Goal: Task Accomplishment & Management: Manage account settings

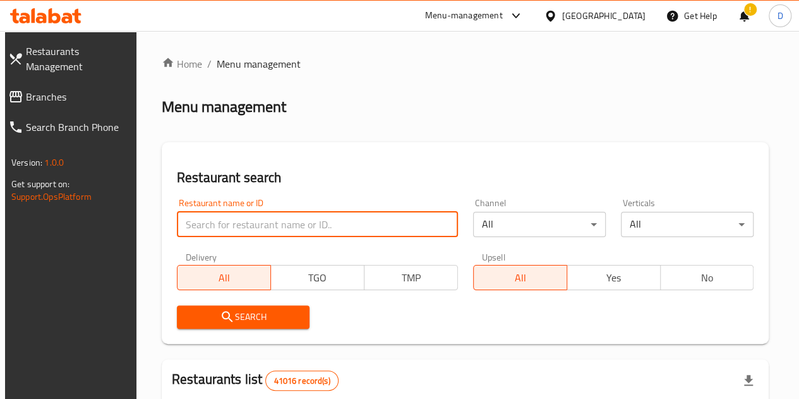
click at [230, 233] on input "search" at bounding box center [317, 224] width 281 height 25
type input "panda house"
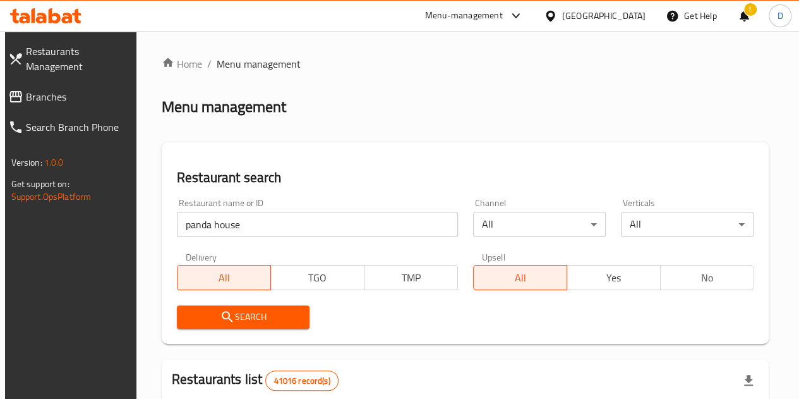
click at [269, 305] on button "Search" at bounding box center [243, 316] width 133 height 23
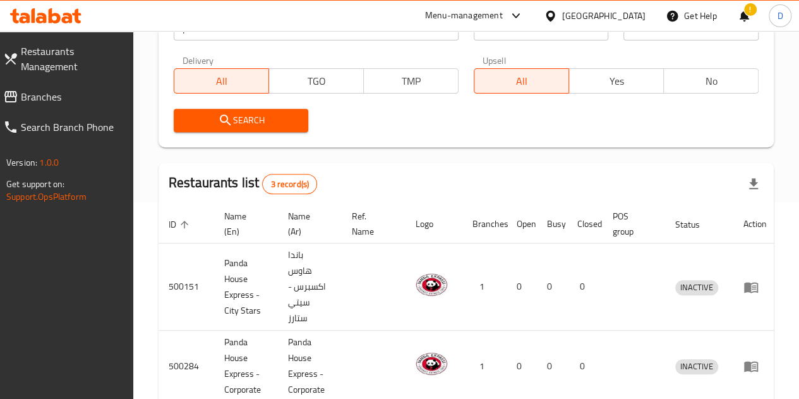
scroll to position [322, 0]
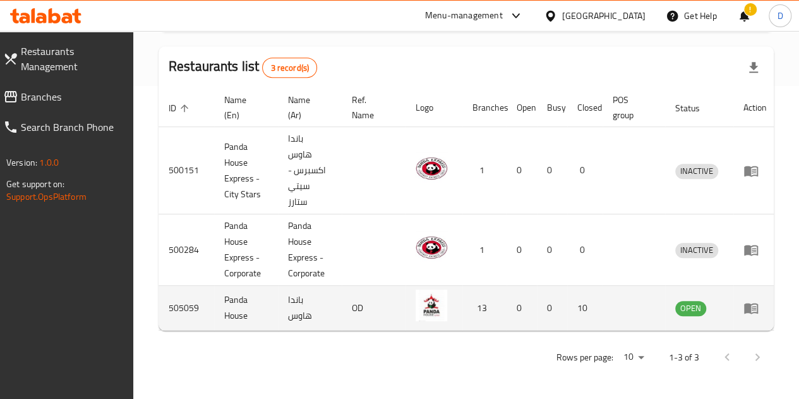
click at [742, 299] on td "enhanced table" at bounding box center [755, 308] width 44 height 45
click at [752, 300] on icon "enhanced table" at bounding box center [751, 307] width 15 height 15
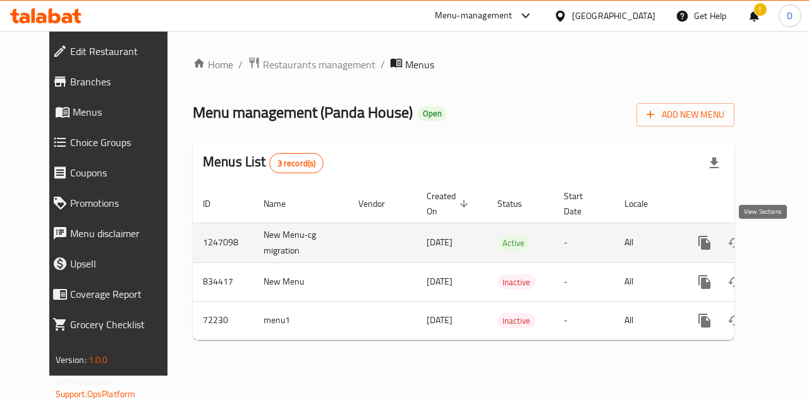
click at [788, 240] on icon "enhanced table" at bounding box center [795, 242] width 15 height 15
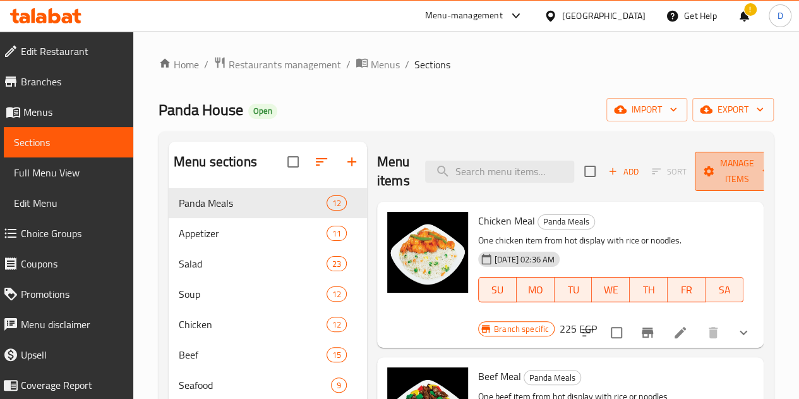
click at [728, 171] on span "Manage items" at bounding box center [737, 171] width 64 height 32
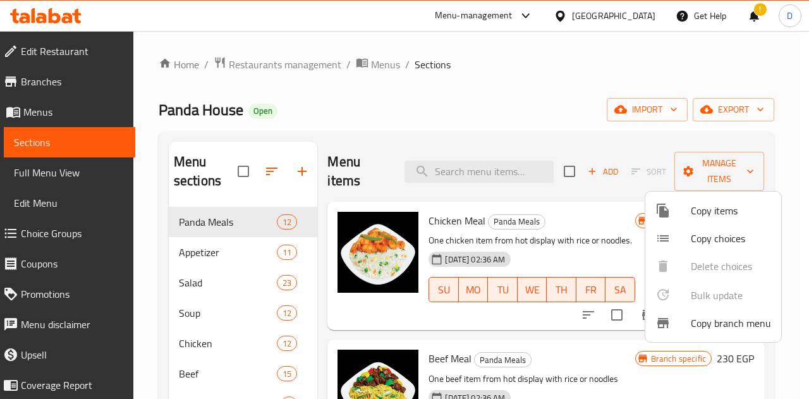
click at [531, 80] on div at bounding box center [404, 199] width 809 height 399
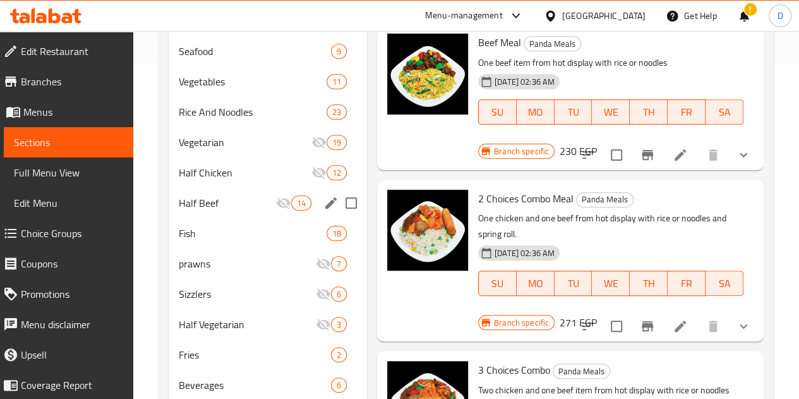
scroll to position [394, 0]
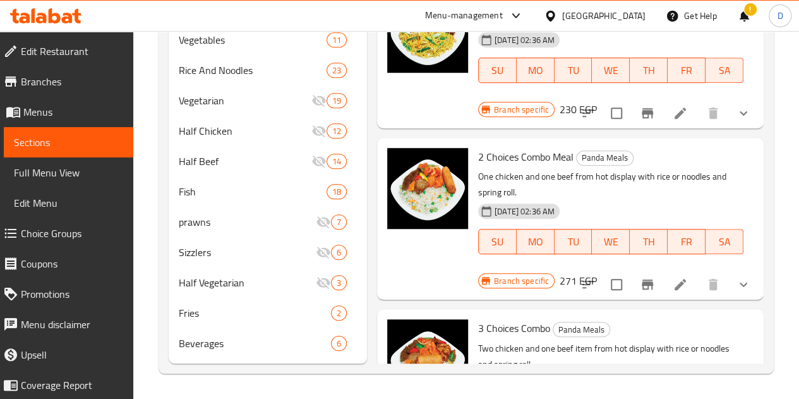
click at [640, 277] on icon "Branch-specific-item" at bounding box center [647, 284] width 15 height 15
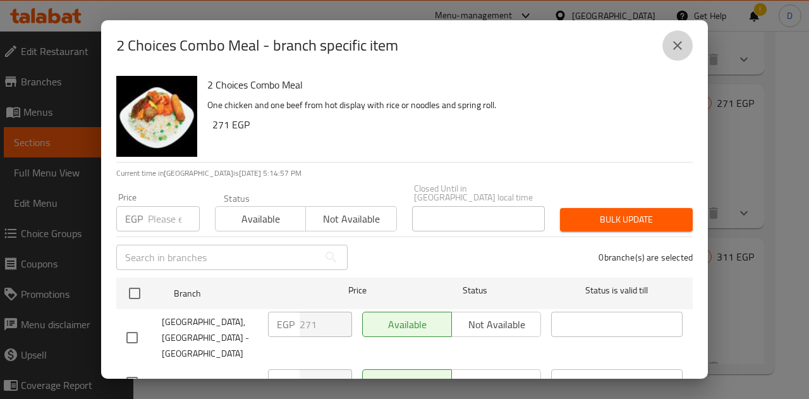
click at [670, 38] on icon "close" at bounding box center [677, 45] width 15 height 15
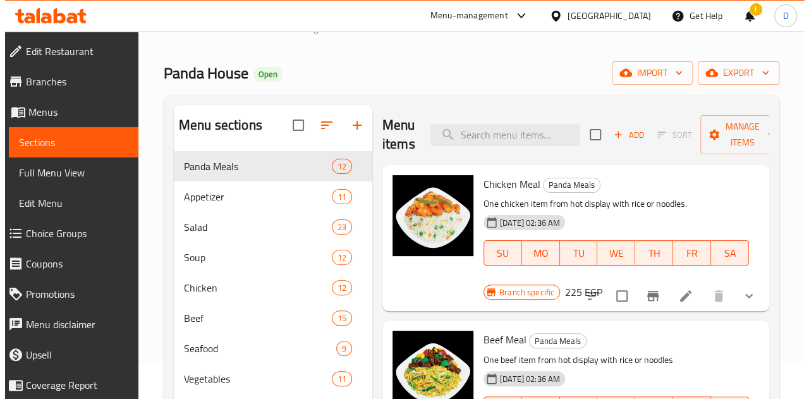
scroll to position [0, 0]
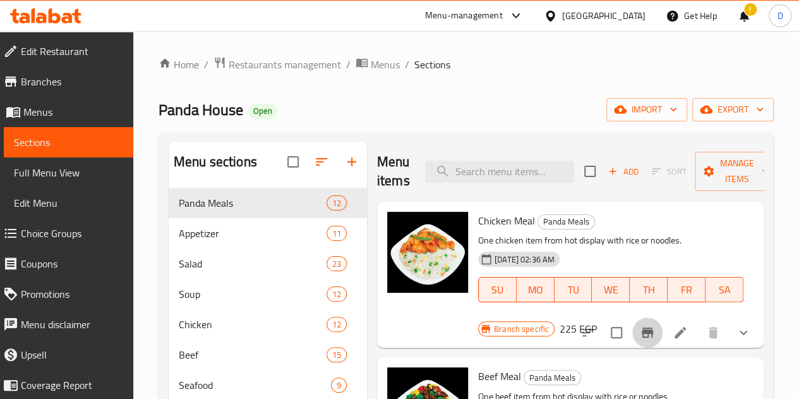
click at [632, 333] on button "Branch-specific-item" at bounding box center [647, 332] width 30 height 30
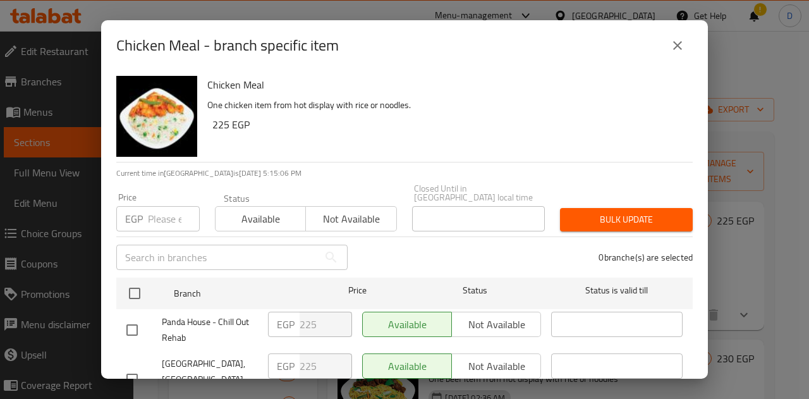
click at [677, 45] on icon "close" at bounding box center [677, 45] width 9 height 9
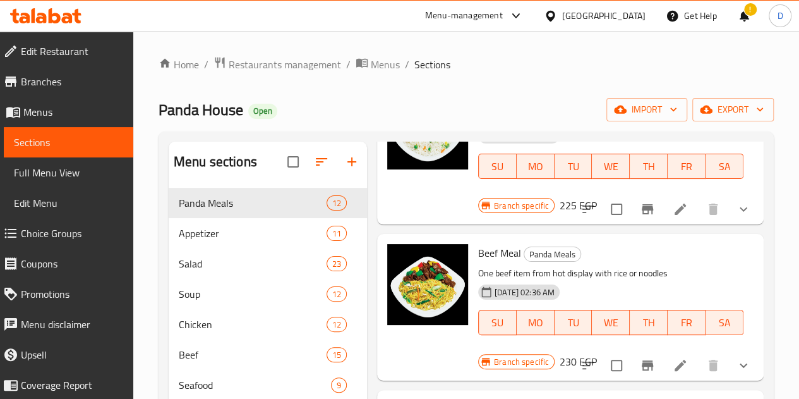
scroll to position [124, 0]
click at [73, 88] on span "Branches" at bounding box center [72, 81] width 102 height 15
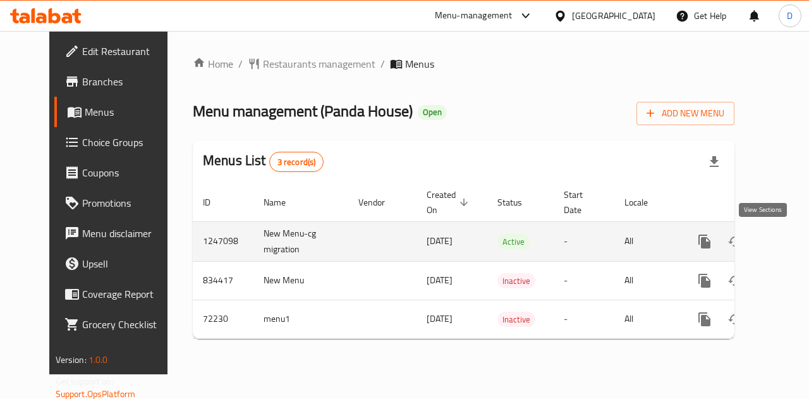
click at [790, 239] on icon "enhanced table" at bounding box center [795, 241] width 11 height 11
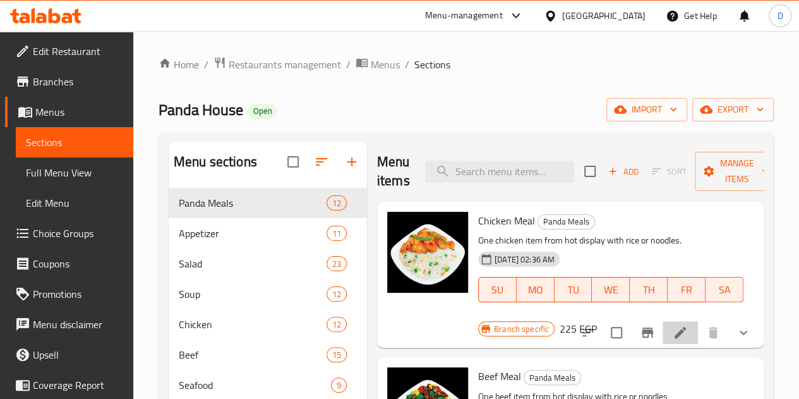
click at [663, 330] on li at bounding box center [680, 332] width 35 height 23
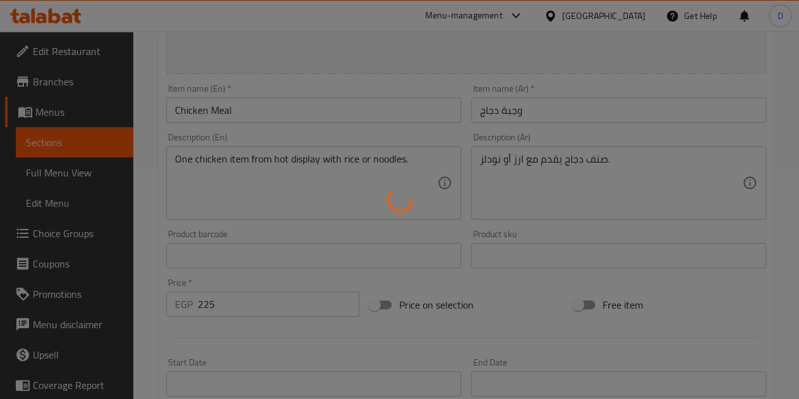
type input "اختيارك من أرز أو نودلز:"
type input "1"
type input "اختيارك من صنف الدجاج:"
type input "1"
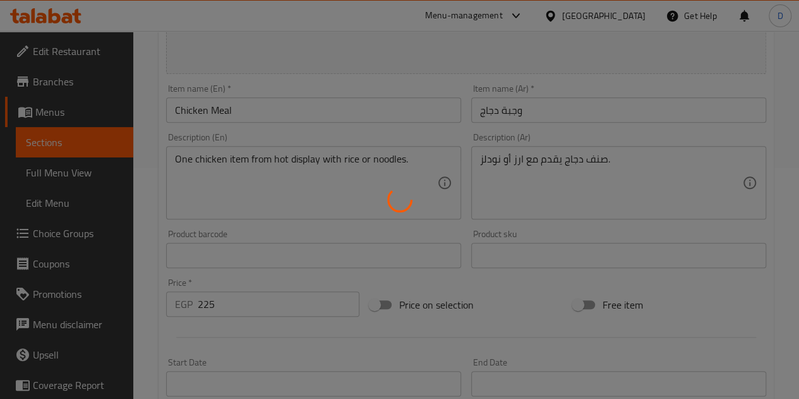
type input "1"
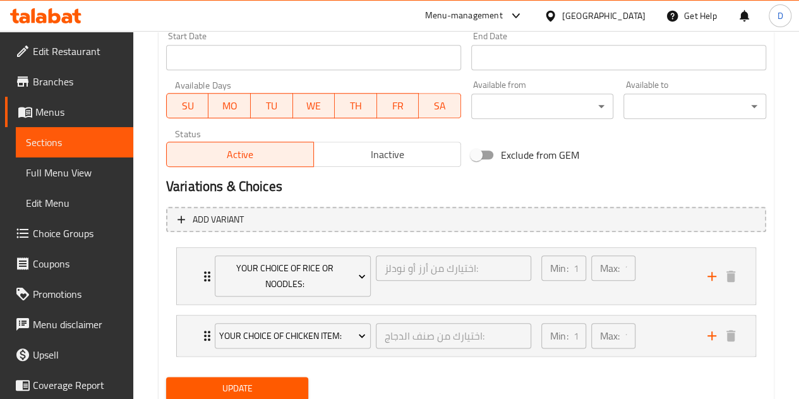
scroll to position [557, 0]
click at [675, 269] on div "Min: 1 ​ Max: 1 ​" at bounding box center [617, 275] width 166 height 56
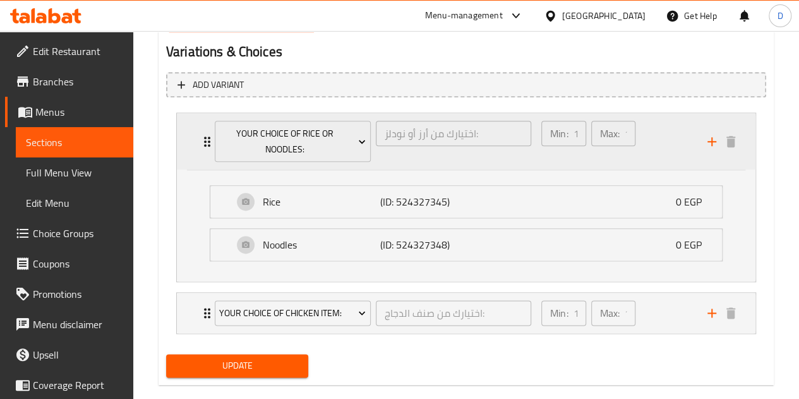
scroll to position [692, 0]
click at [663, 319] on div "Min: 1 ​ Max: 1 ​" at bounding box center [617, 312] width 166 height 40
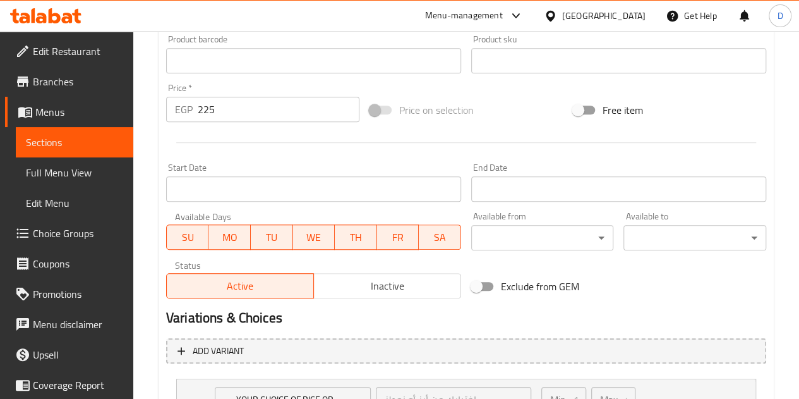
scroll to position [0, 0]
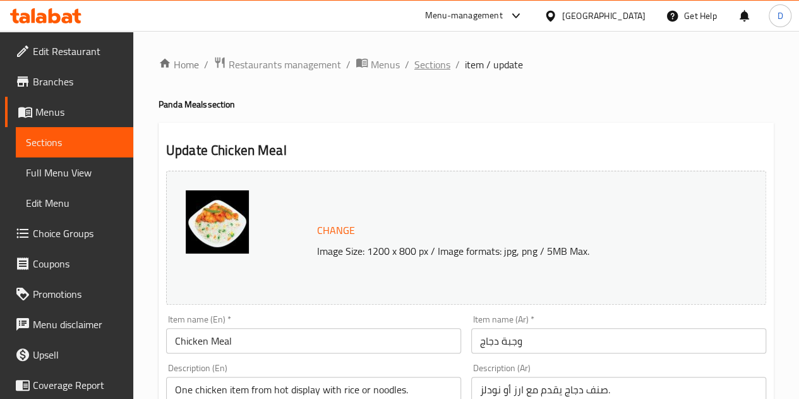
click at [440, 69] on span "Sections" at bounding box center [432, 64] width 36 height 15
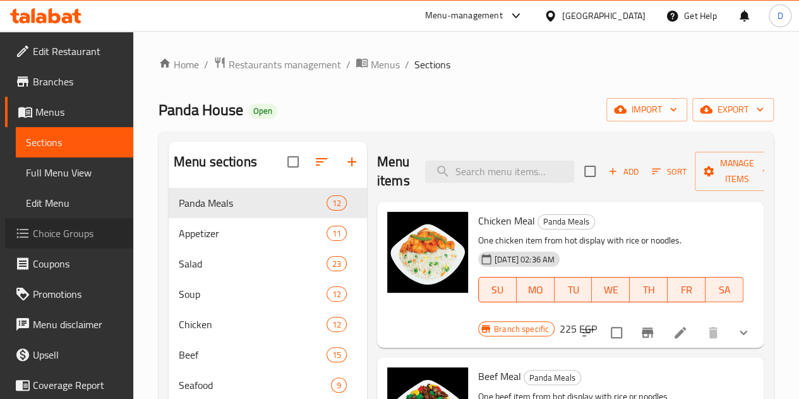
click at [92, 238] on span "Choice Groups" at bounding box center [78, 233] width 90 height 15
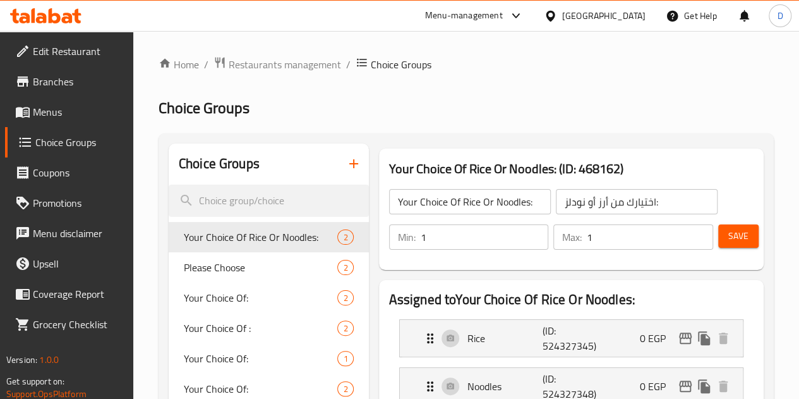
click at [82, 80] on span "Branches" at bounding box center [78, 81] width 90 height 15
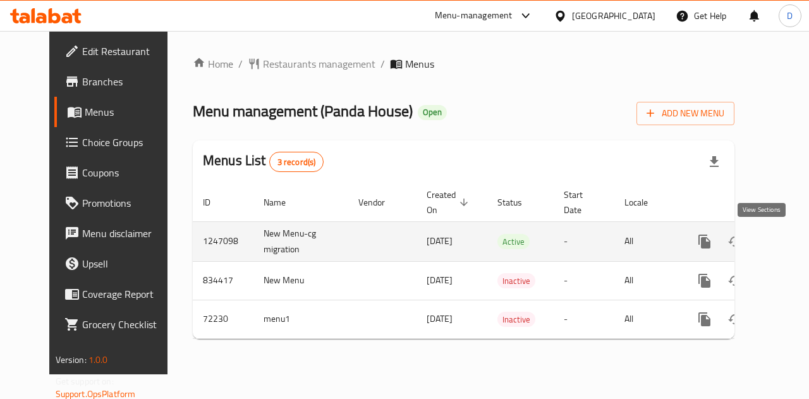
click at [788, 234] on icon "enhanced table" at bounding box center [795, 241] width 15 height 15
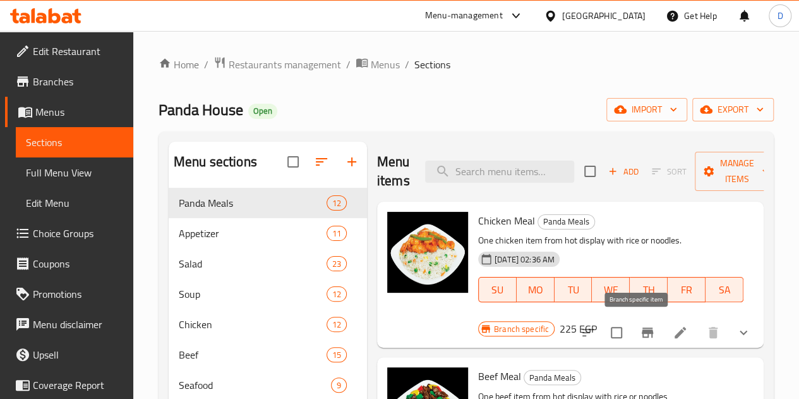
click at [642, 334] on icon "Branch-specific-item" at bounding box center [647, 332] width 11 height 10
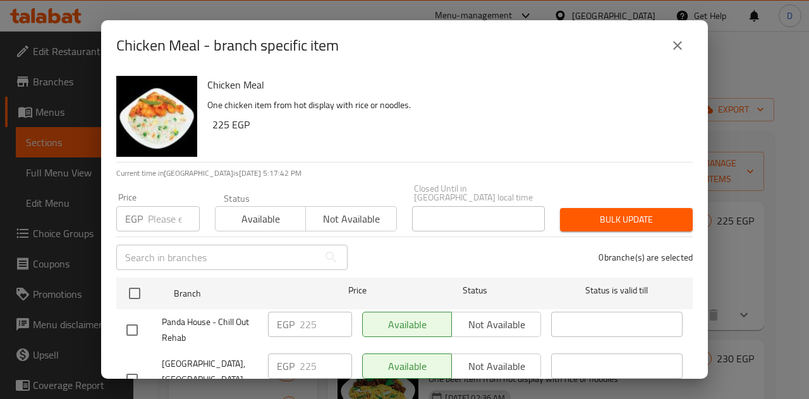
click at [766, 256] on div "Chicken Meal - branch specific item Chicken Meal One chicken item from hot disp…" at bounding box center [404, 199] width 809 height 399
click at [682, 42] on icon "close" at bounding box center [677, 45] width 15 height 15
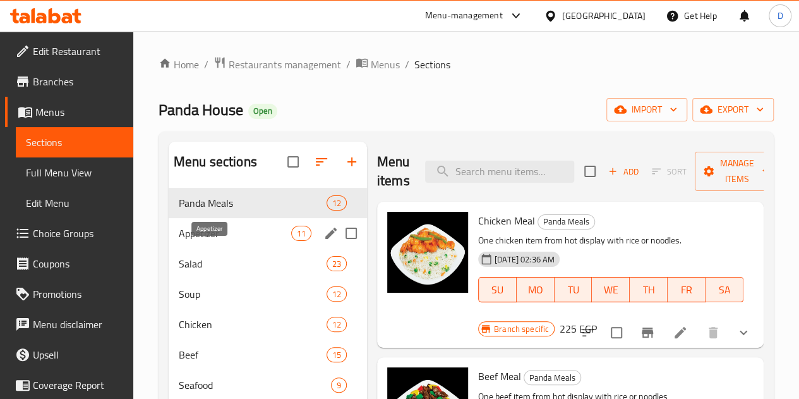
click at [228, 241] on span "Appetizer" at bounding box center [235, 233] width 112 height 15
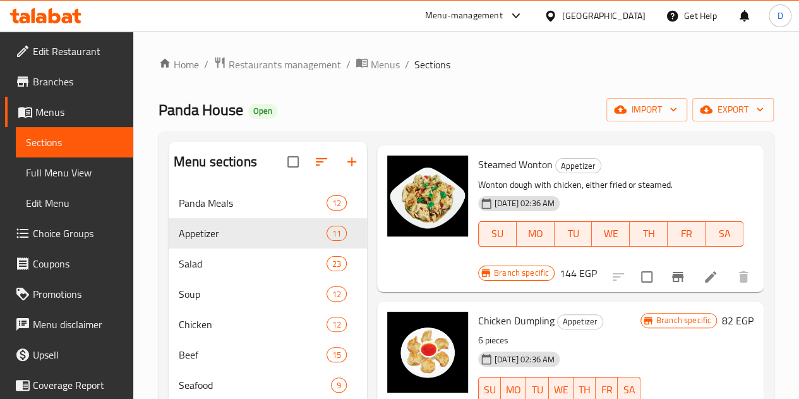
scroll to position [332, 0]
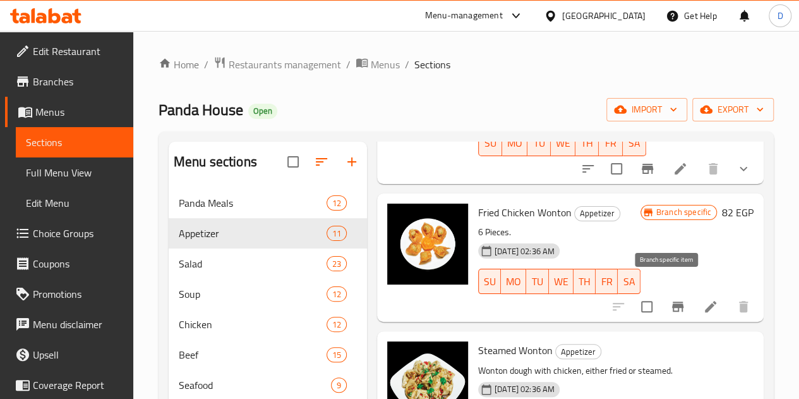
click at [678, 291] on button "Branch-specific-item" at bounding box center [678, 306] width 30 height 30
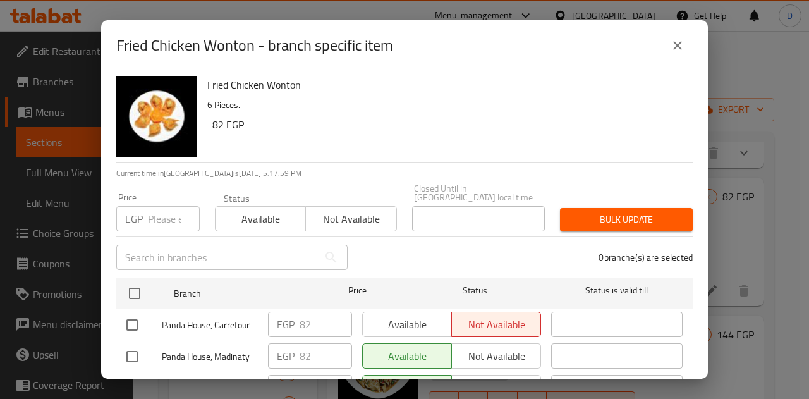
click at [680, 47] on icon "close" at bounding box center [677, 45] width 15 height 15
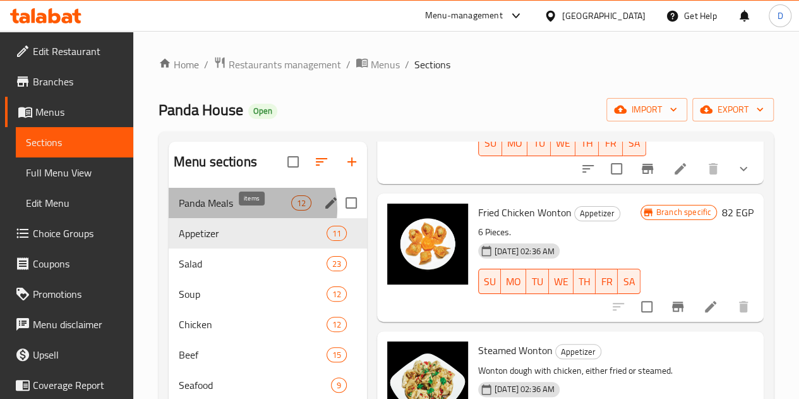
click at [291, 210] on div "12" at bounding box center [301, 202] width 20 height 15
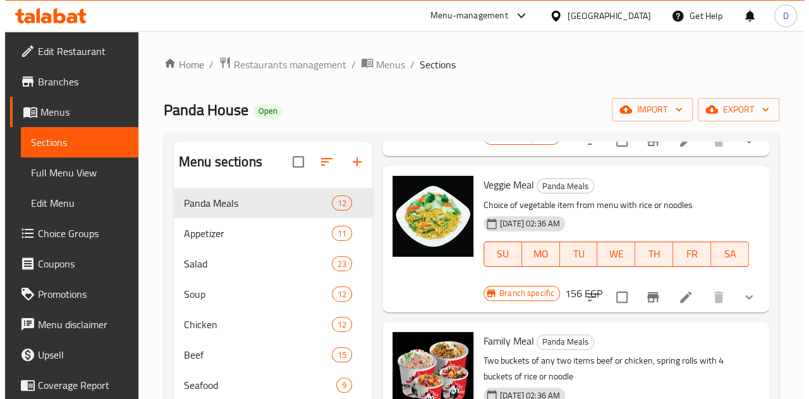
scroll to position [1171, 0]
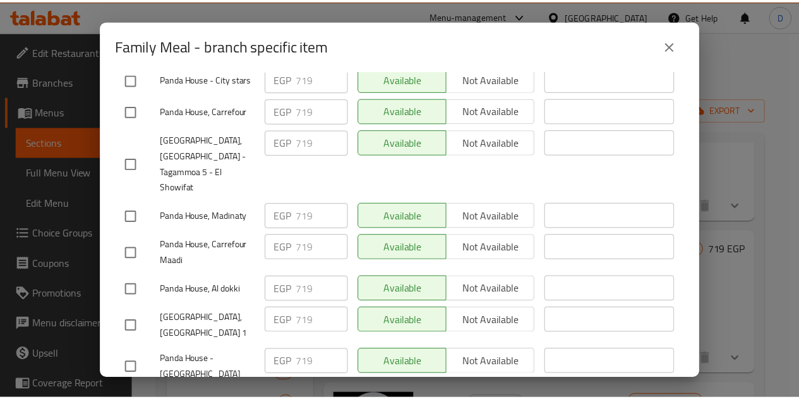
scroll to position [478, 0]
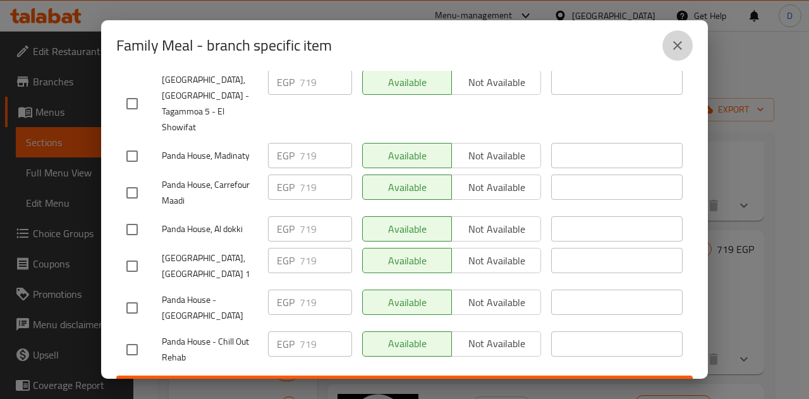
click at [680, 41] on icon "close" at bounding box center [677, 45] width 15 height 15
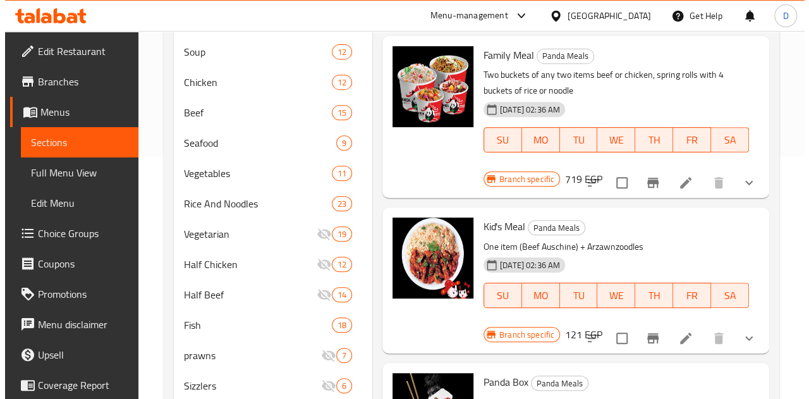
scroll to position [243, 0]
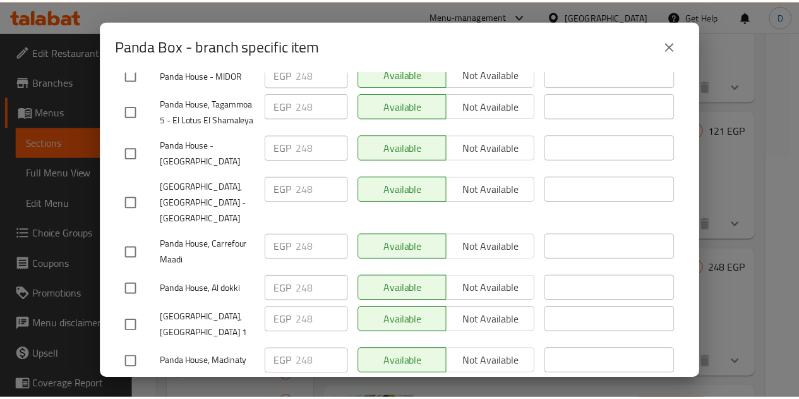
scroll to position [263, 0]
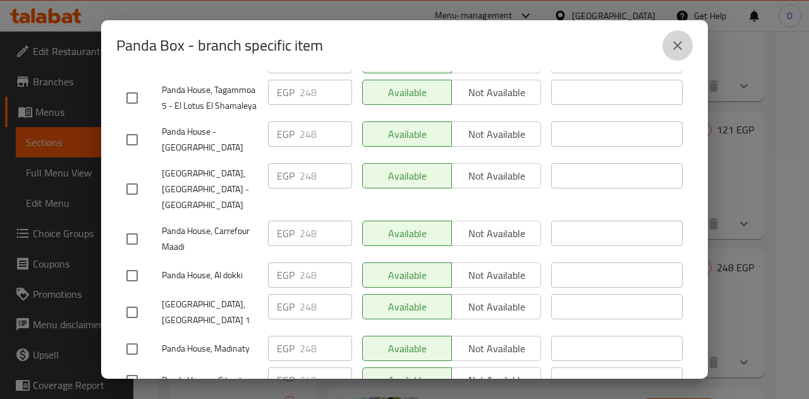
click at [679, 36] on button "close" at bounding box center [677, 45] width 30 height 30
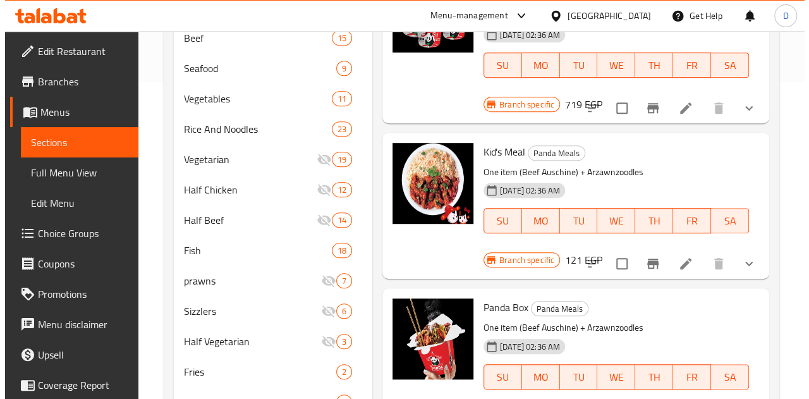
scroll to position [394, 0]
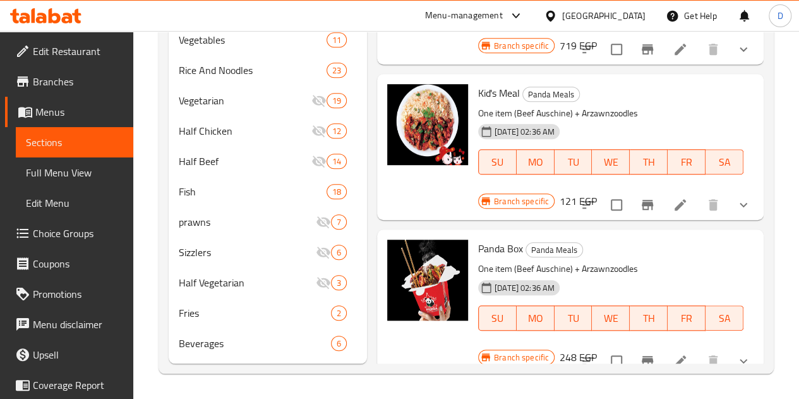
click at [641, 367] on div "Menu sections Panda Meals 12 Appetizer 11 Salad 23 Soup 12 Chicken 12 Beef 15 S…" at bounding box center [466, 64] width 615 height 617
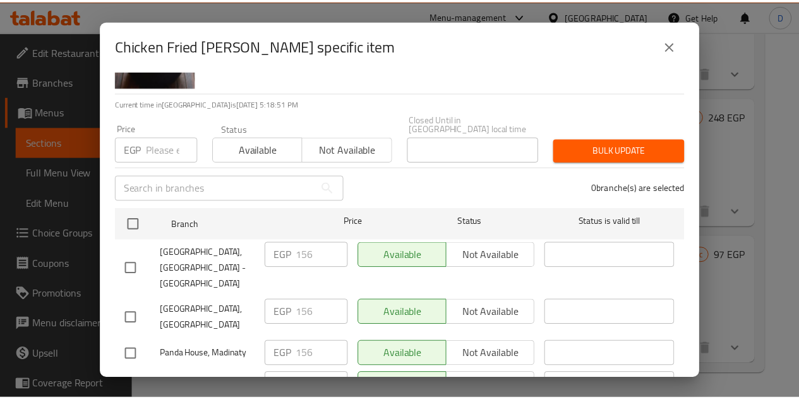
scroll to position [68, 0]
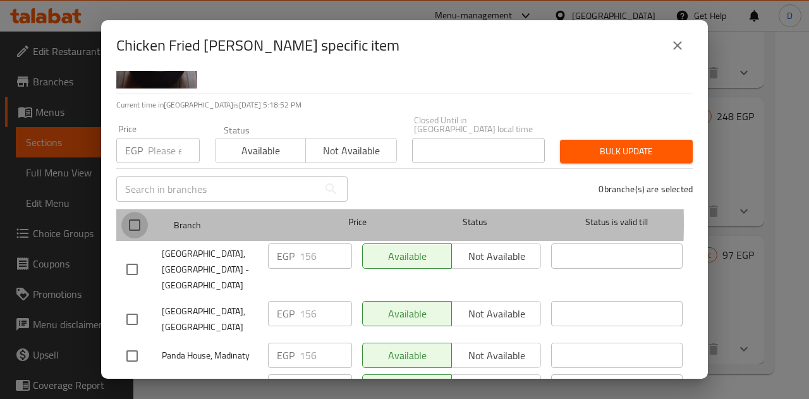
click at [140, 214] on input "checkbox" at bounding box center [134, 225] width 27 height 27
checkbox input "true"
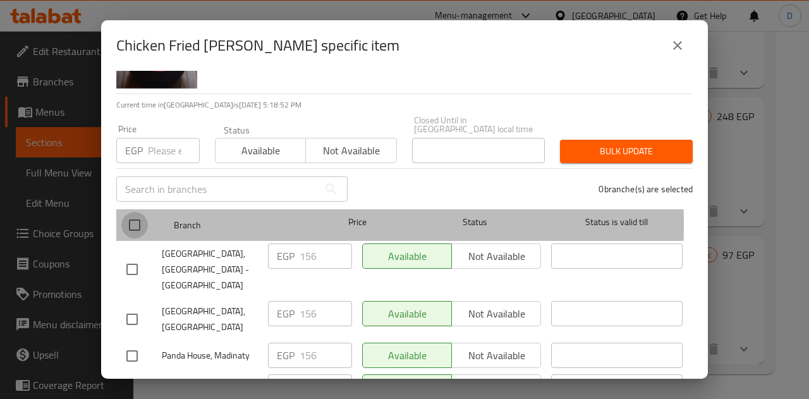
checkbox input "true"
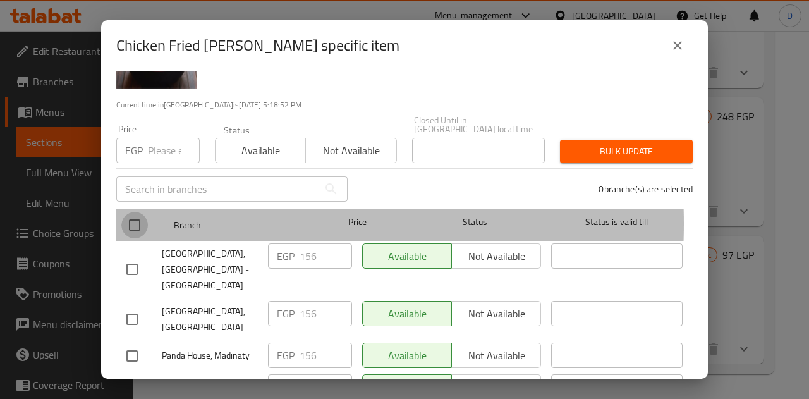
checkbox input "true"
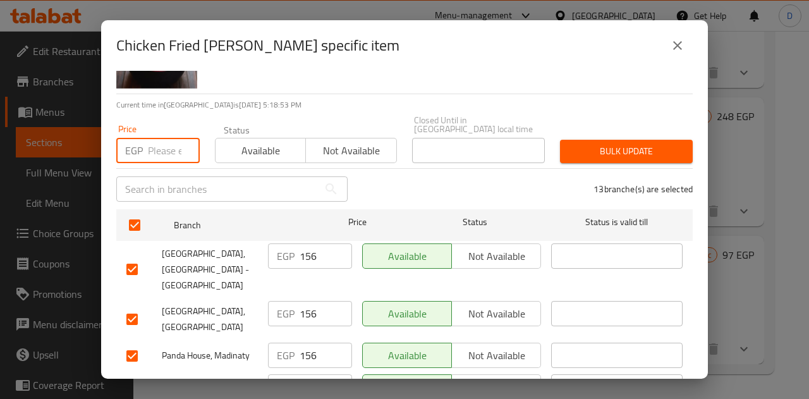
click at [152, 145] on input "number" at bounding box center [174, 150] width 52 height 25
type input "156"
click at [239, 151] on button "Available" at bounding box center [260, 150] width 91 height 25
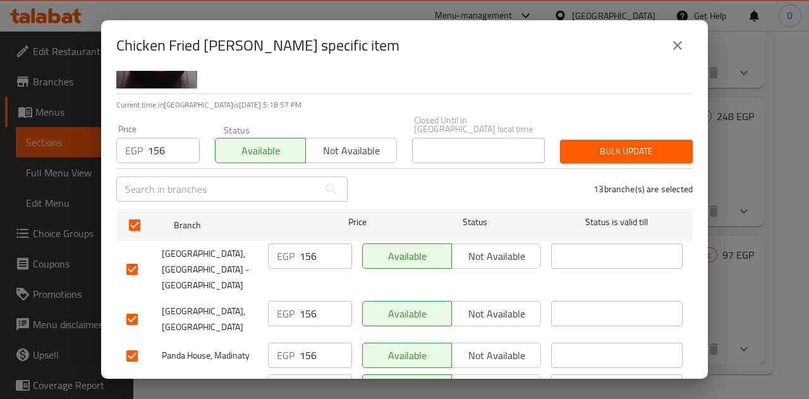
click at [584, 143] on span "Bulk update" at bounding box center [626, 151] width 112 height 16
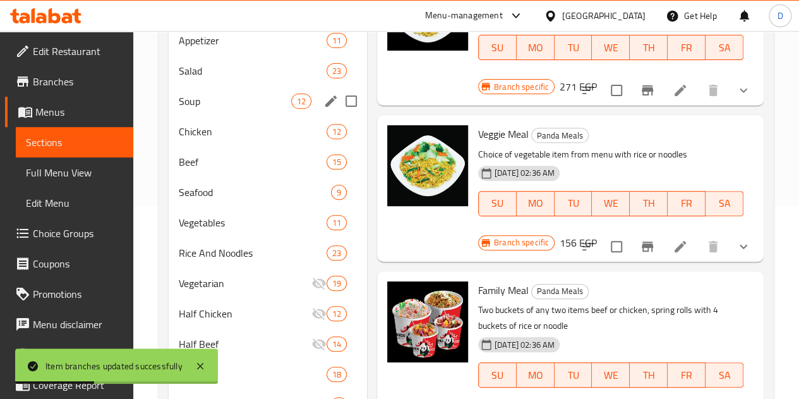
scroll to position [191, 0]
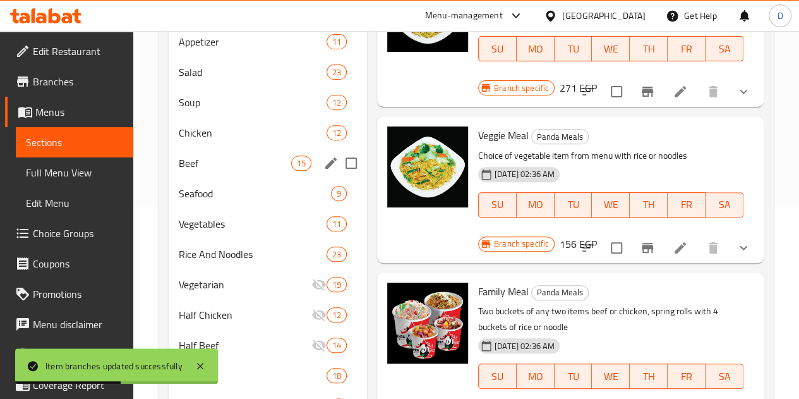
click at [292, 169] on span "15" at bounding box center [301, 163] width 19 height 12
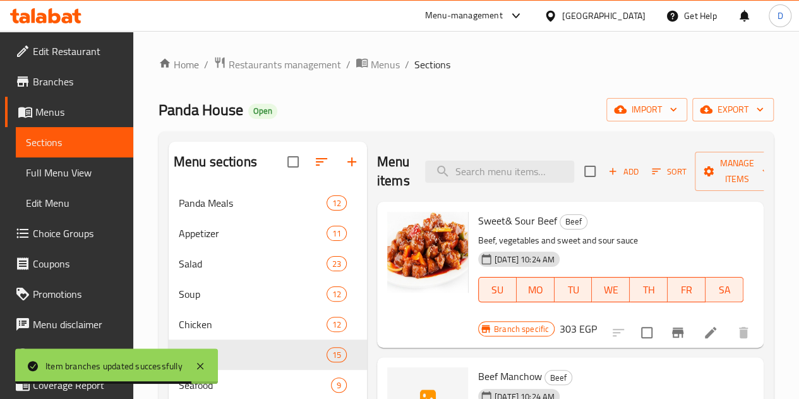
click at [610, 242] on p "Beef, vegetables and sweet and sour sauce" at bounding box center [610, 240] width 265 height 16
click at [672, 327] on icon "Branch-specific-item" at bounding box center [677, 332] width 11 height 10
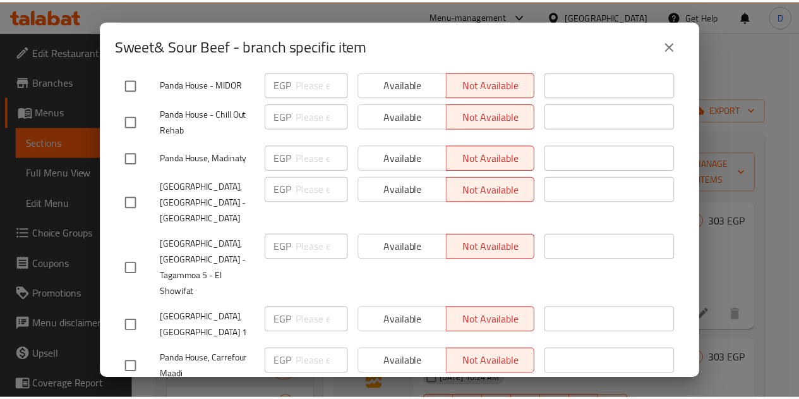
scroll to position [478, 0]
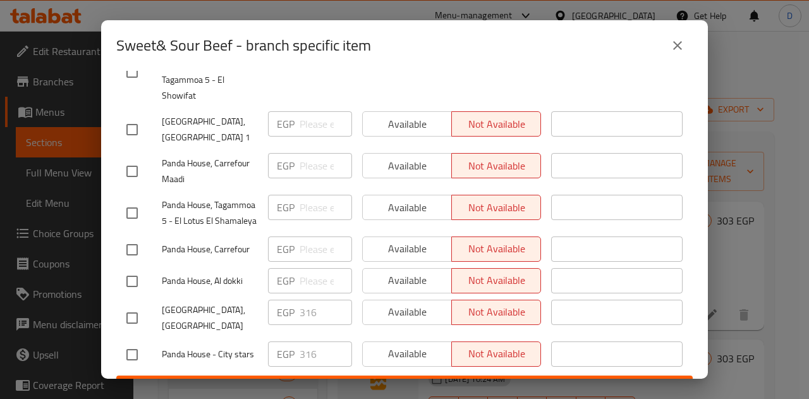
click at [673, 44] on icon "close" at bounding box center [677, 45] width 15 height 15
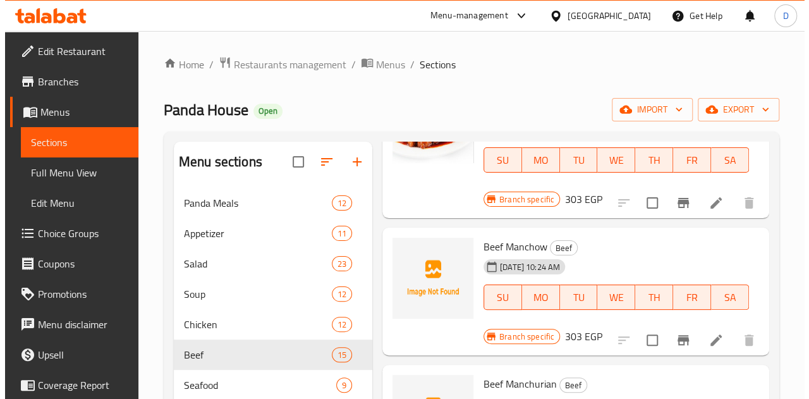
scroll to position [132, 0]
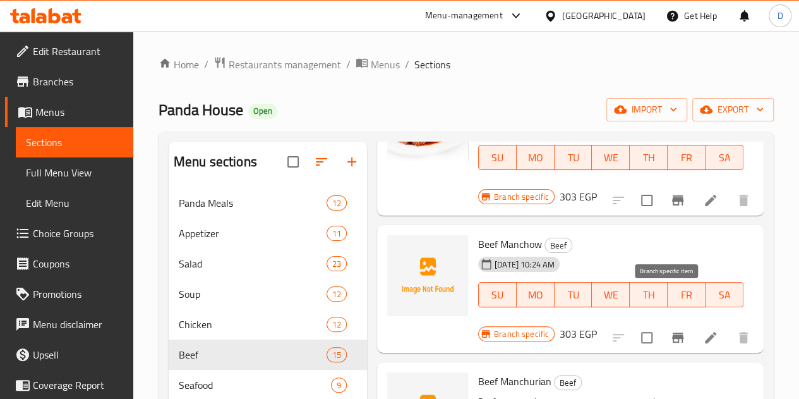
click at [672, 332] on icon "Branch-specific-item" at bounding box center [677, 337] width 11 height 10
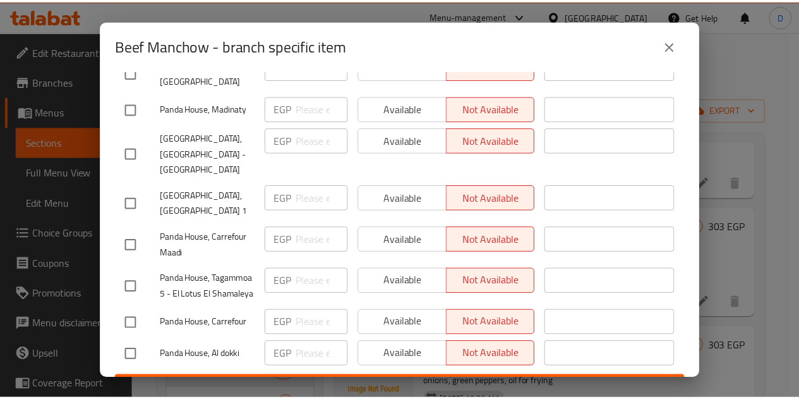
scroll to position [478, 0]
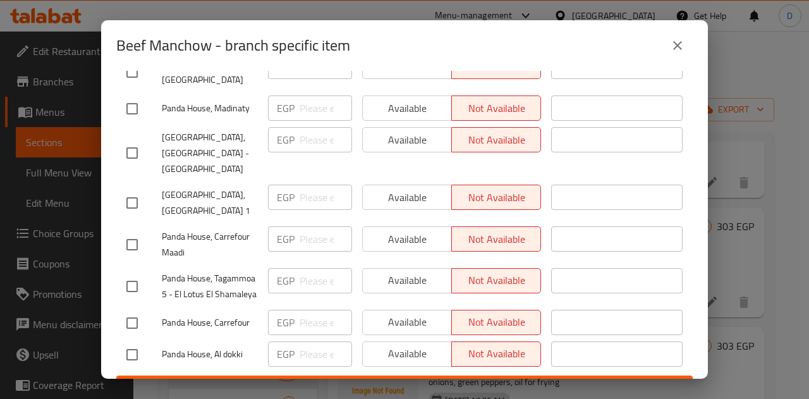
click at [682, 40] on icon "close" at bounding box center [677, 45] width 15 height 15
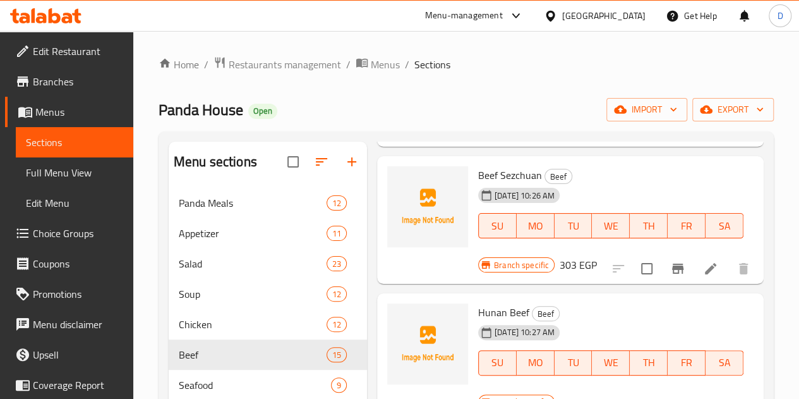
scroll to position [518, 0]
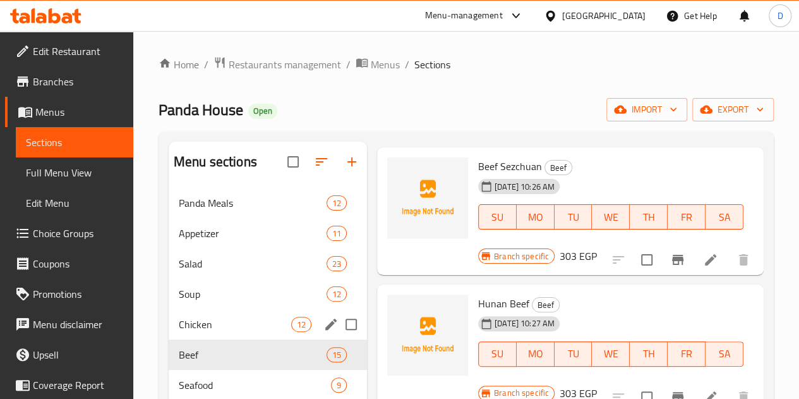
click at [292, 330] on span "12" at bounding box center [301, 324] width 19 height 12
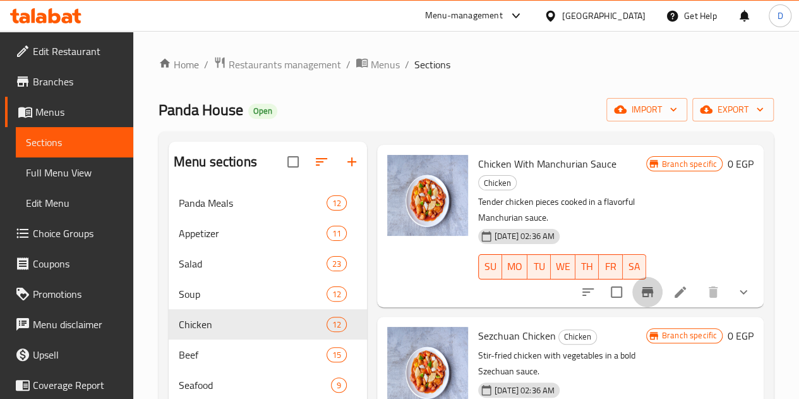
click at [640, 284] on icon "Branch-specific-item" at bounding box center [647, 291] width 15 height 15
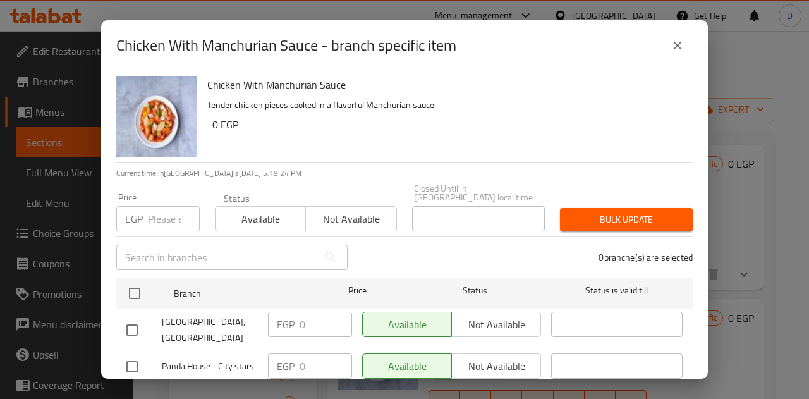
click at [672, 45] on icon "close" at bounding box center [677, 45] width 15 height 15
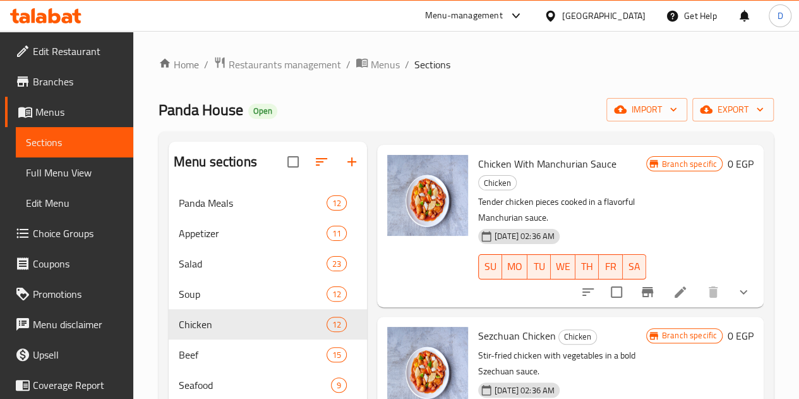
click at [744, 286] on div at bounding box center [666, 292] width 186 height 30
click at [739, 284] on icon "show more" at bounding box center [743, 291] width 15 height 15
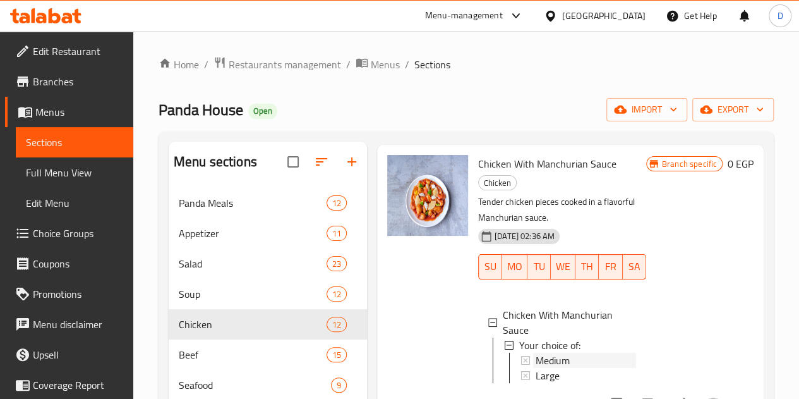
click at [536, 353] on div "Medium" at bounding box center [586, 360] width 100 height 15
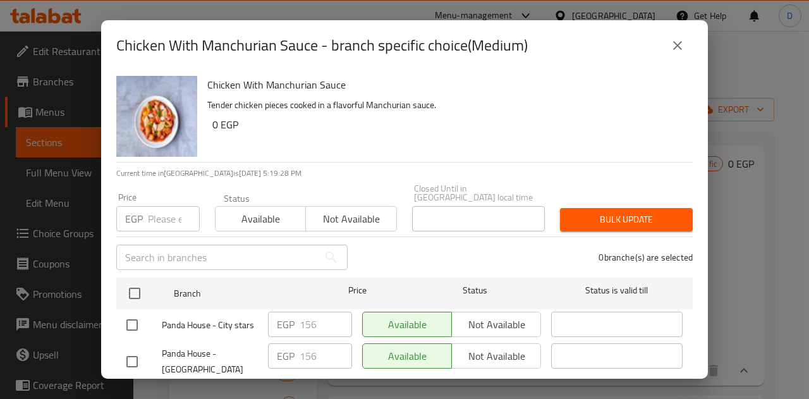
click at [734, 157] on div "Chicken With Manchurian Sauce - branch specific choice(Medium) Chicken With Man…" at bounding box center [404, 199] width 809 height 399
click at [673, 42] on icon "close" at bounding box center [677, 45] width 9 height 9
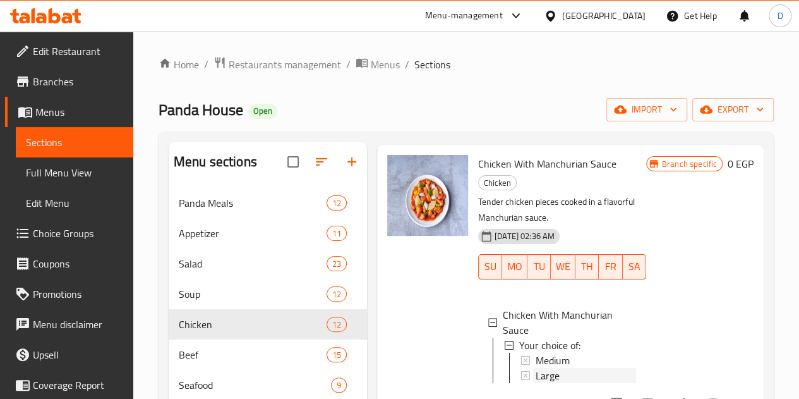
click at [536, 368] on div "Large" at bounding box center [586, 375] width 100 height 15
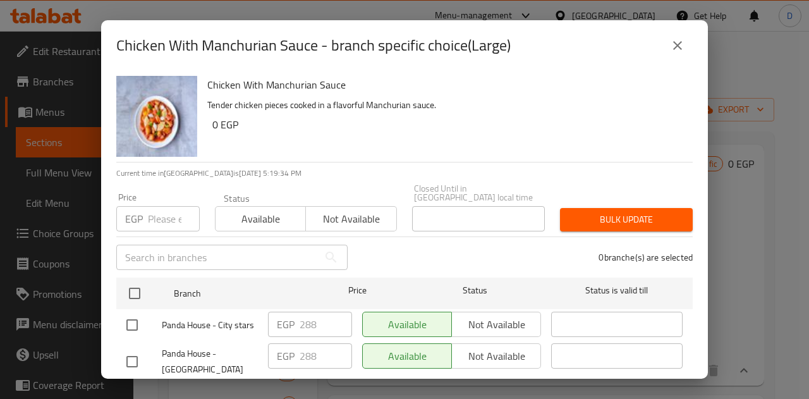
click at [675, 43] on icon "close" at bounding box center [677, 45] width 9 height 9
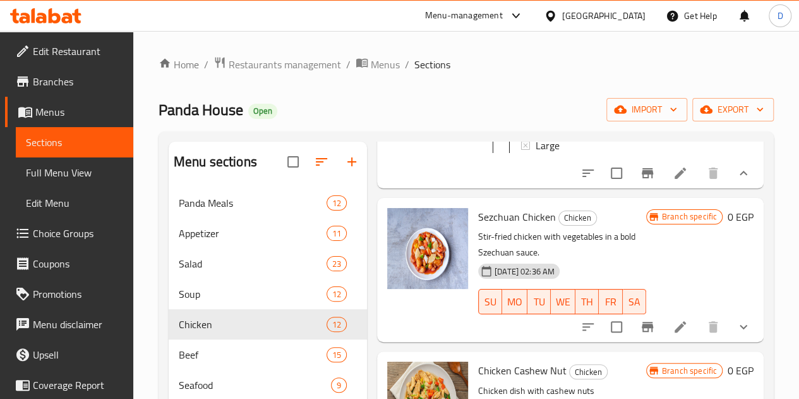
scroll to position [749, 0]
click at [738, 318] on icon "show more" at bounding box center [743, 325] width 15 height 15
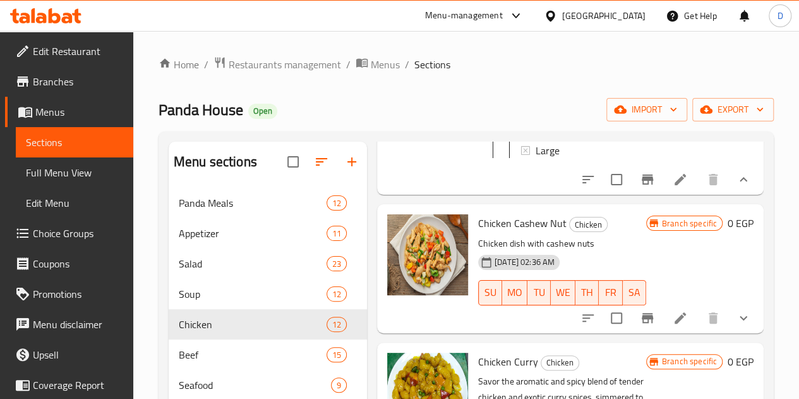
scroll to position [992, 0]
click at [736, 310] on icon "show more" at bounding box center [743, 317] width 15 height 15
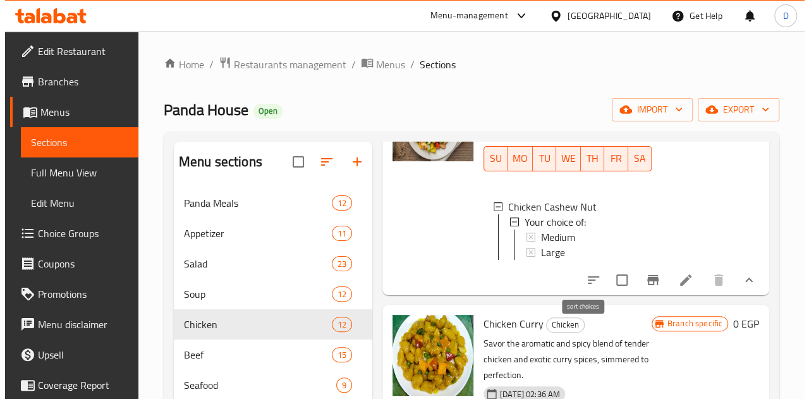
scroll to position [1126, 0]
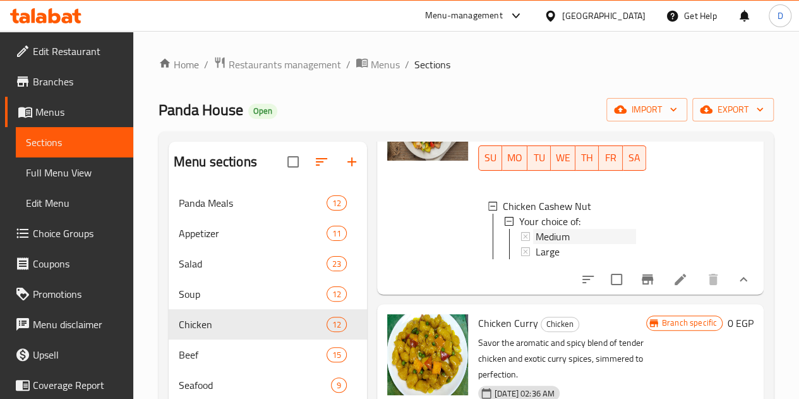
click at [536, 229] on span "Medium" at bounding box center [553, 236] width 34 height 15
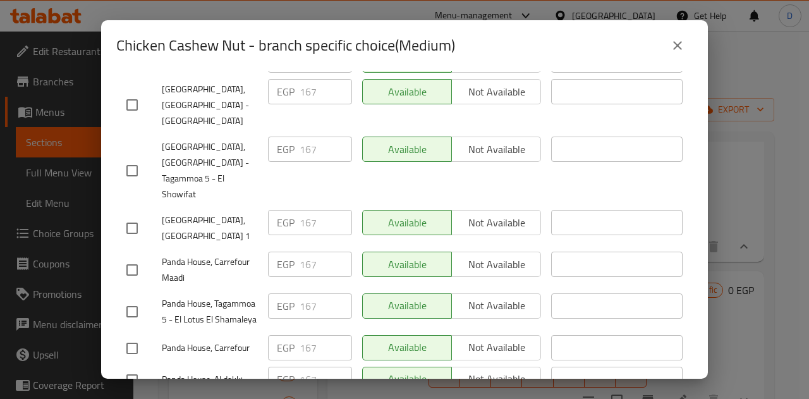
scroll to position [478, 0]
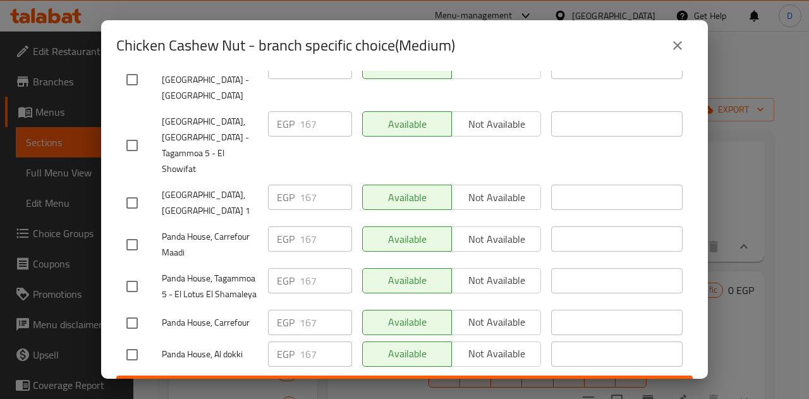
click at [688, 262] on div "Chicken Cashew Nut Chicken dish with cashew nuts 0 EGP Current time in Egypt is…" at bounding box center [404, 225] width 606 height 308
click at [716, 257] on div "Chicken Cashew Nut - branch specific choice(Medium) Chicken Cashew Nut Chicken …" at bounding box center [404, 199] width 809 height 399
click at [677, 36] on button "close" at bounding box center [677, 45] width 30 height 30
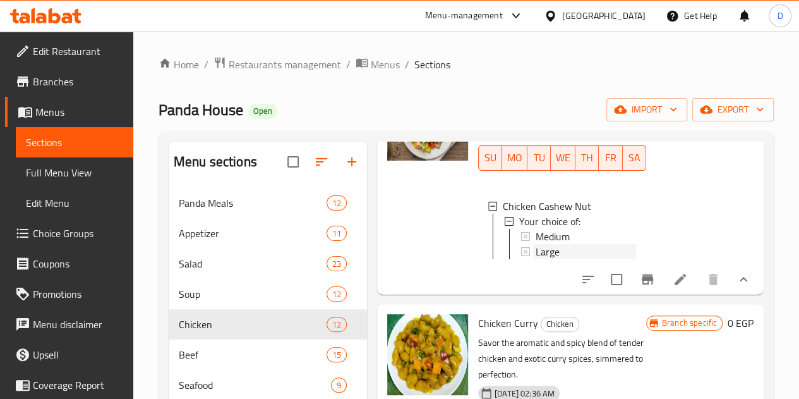
click at [536, 244] on div "Large" at bounding box center [586, 251] width 100 height 15
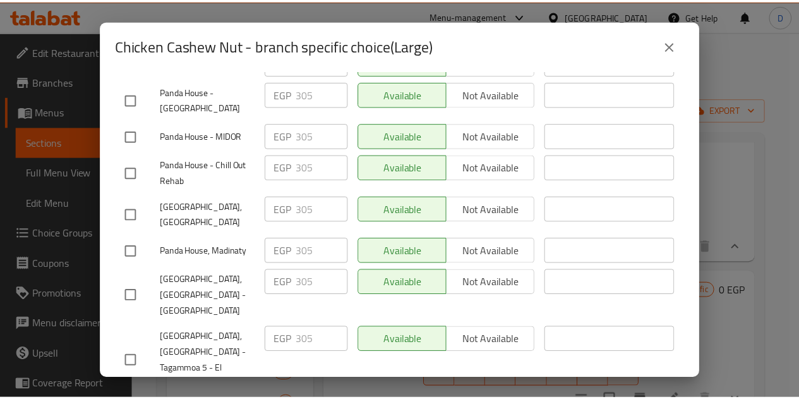
scroll to position [273, 0]
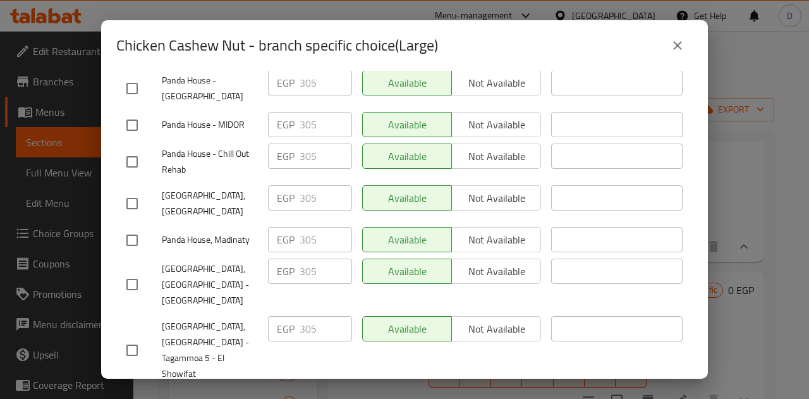
click at [676, 45] on icon "close" at bounding box center [677, 45] width 15 height 15
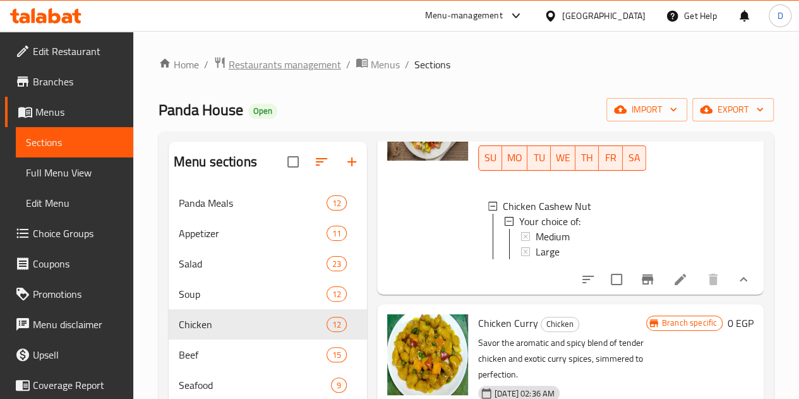
click at [289, 57] on span "Restaurants management" at bounding box center [285, 64] width 112 height 15
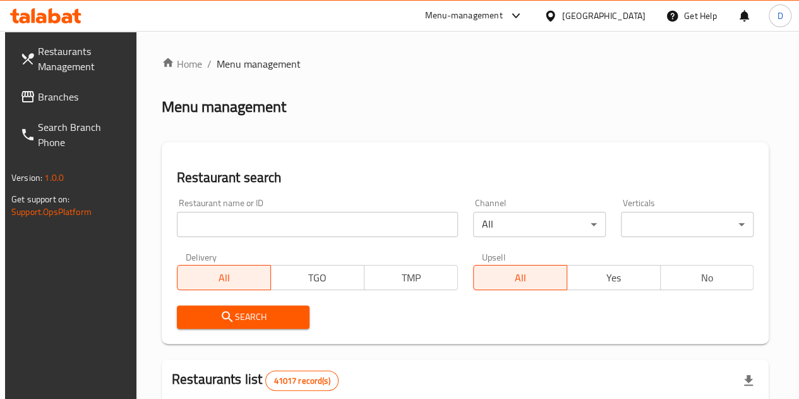
click at [208, 226] on div at bounding box center [399, 199] width 799 height 399
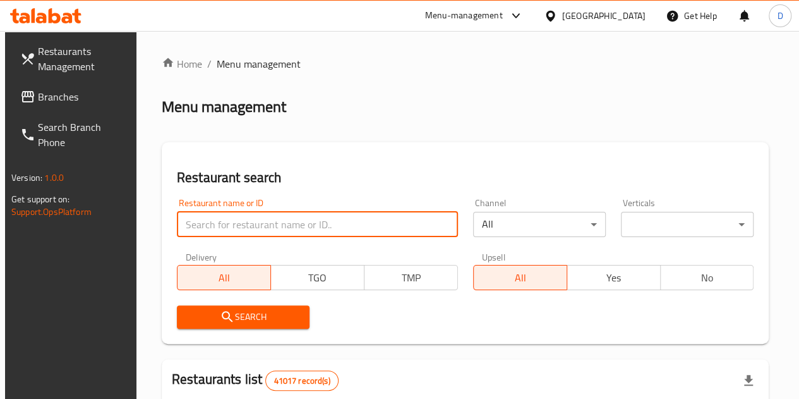
click at [214, 224] on input "search" at bounding box center [317, 224] width 281 height 25
type input "hummus and go"
click button "Search" at bounding box center [243, 316] width 133 height 23
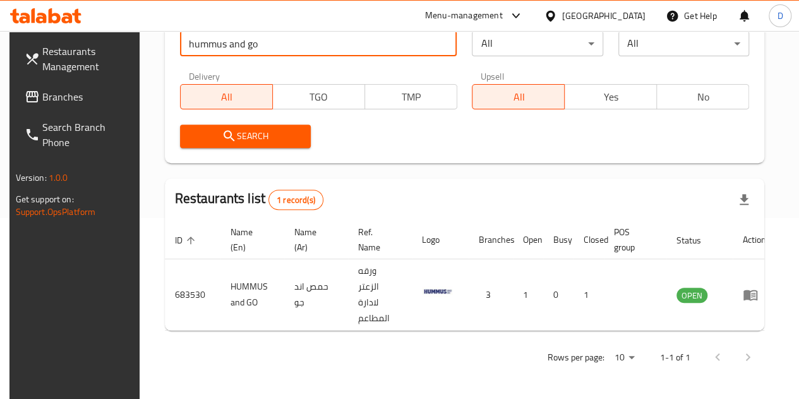
scroll to position [165, 0]
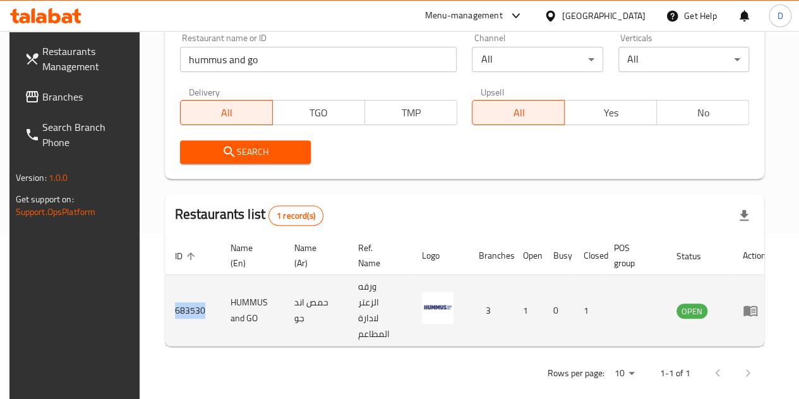
drag, startPoint x: 201, startPoint y: 300, endPoint x: 171, endPoint y: 300, distance: 30.3
click at [171, 300] on td "683530" at bounding box center [193, 310] width 56 height 71
copy td "683530"
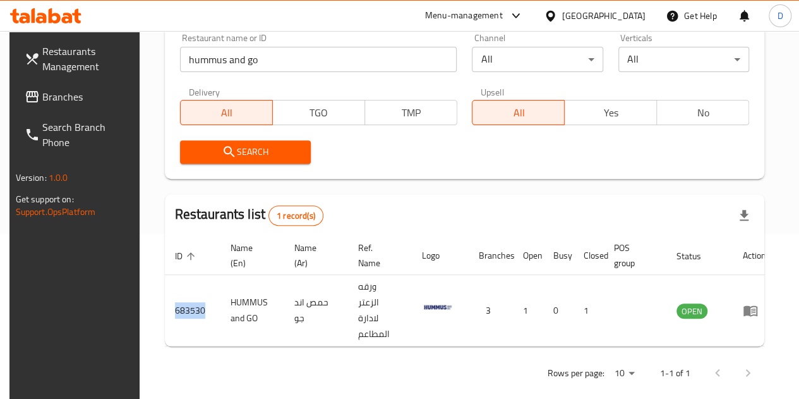
copy td "683530"
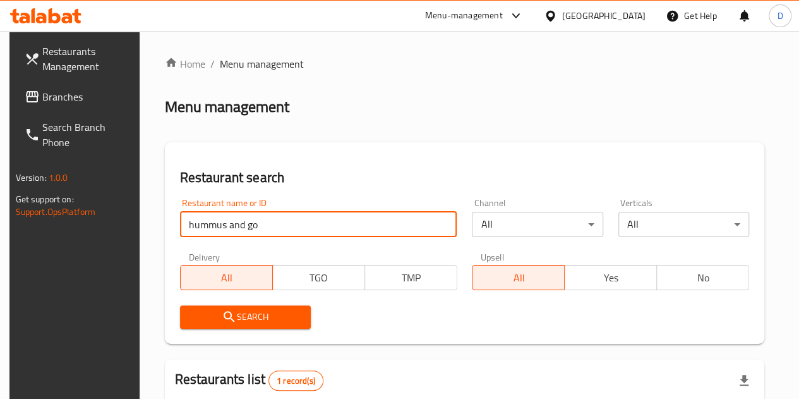
click at [291, 224] on input "hummus and go" at bounding box center [318, 224] width 277 height 25
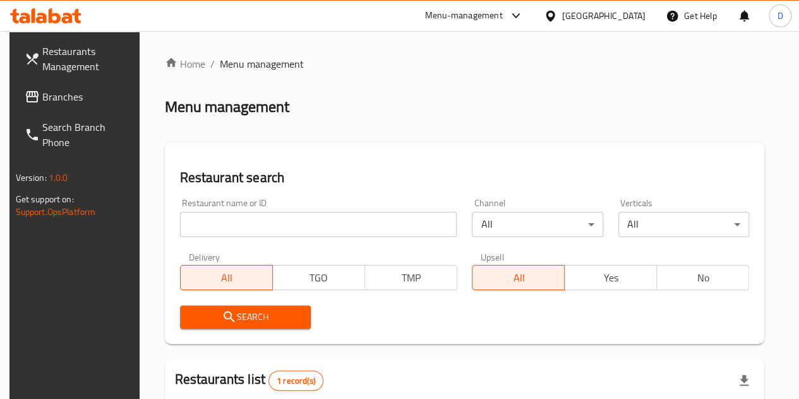
click at [503, 20] on div "Menu-management" at bounding box center [464, 15] width 78 height 15
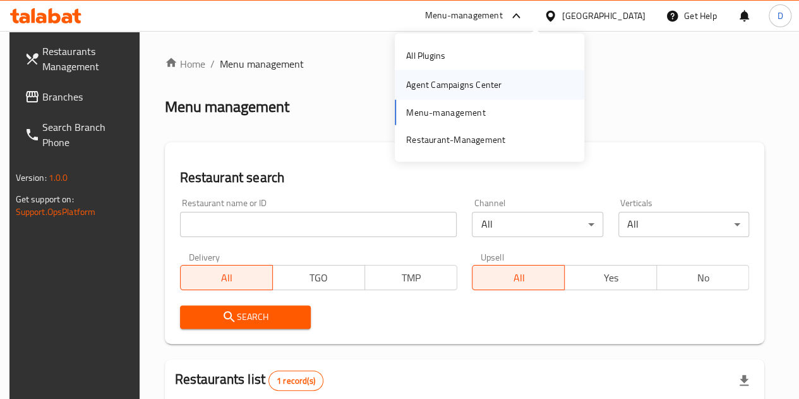
click at [462, 79] on div "Agent Campaigns Center" at bounding box center [453, 85] width 95 height 14
